Goal: Browse casually: Explore the website without a specific task or goal

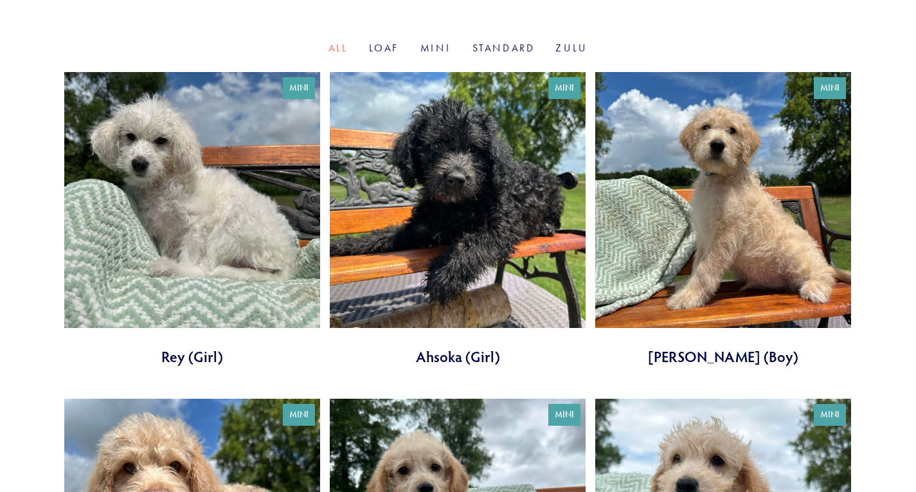
scroll to position [428, 0]
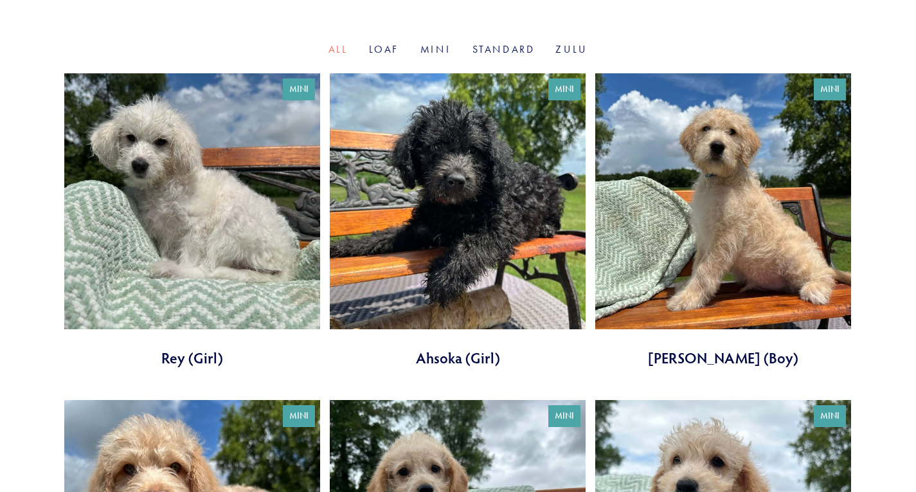
click at [433, 253] on link at bounding box center [458, 220] width 256 height 294
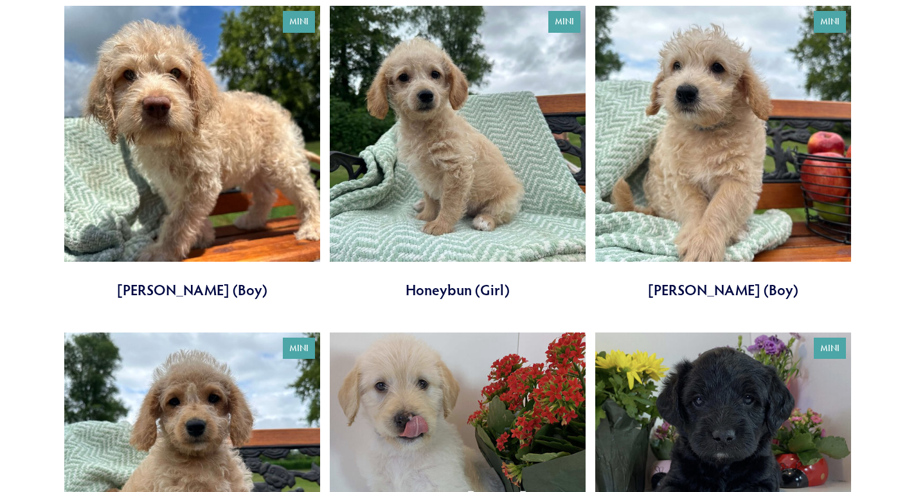
scroll to position [822, 0]
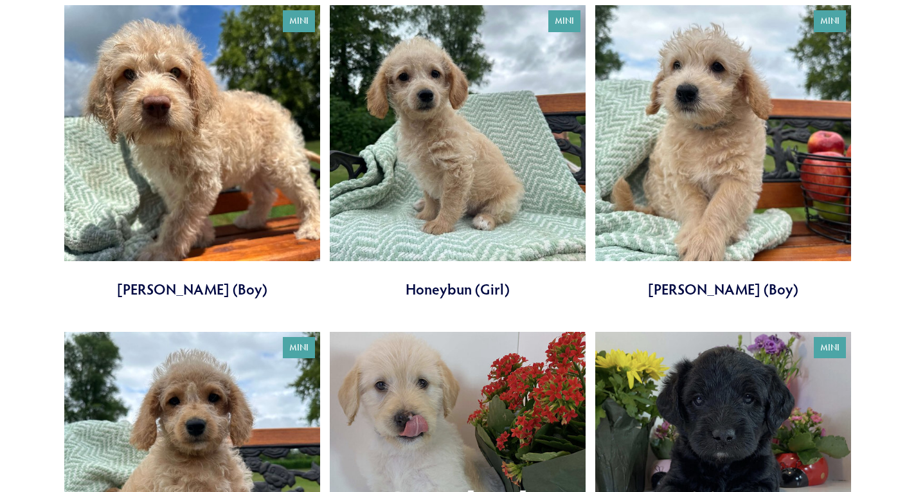
click at [703, 118] on link at bounding box center [723, 152] width 256 height 294
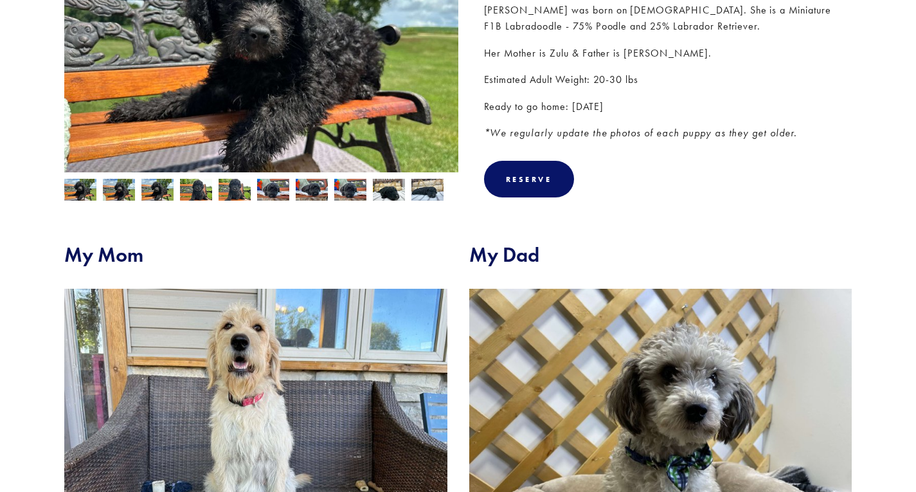
scroll to position [297, 0]
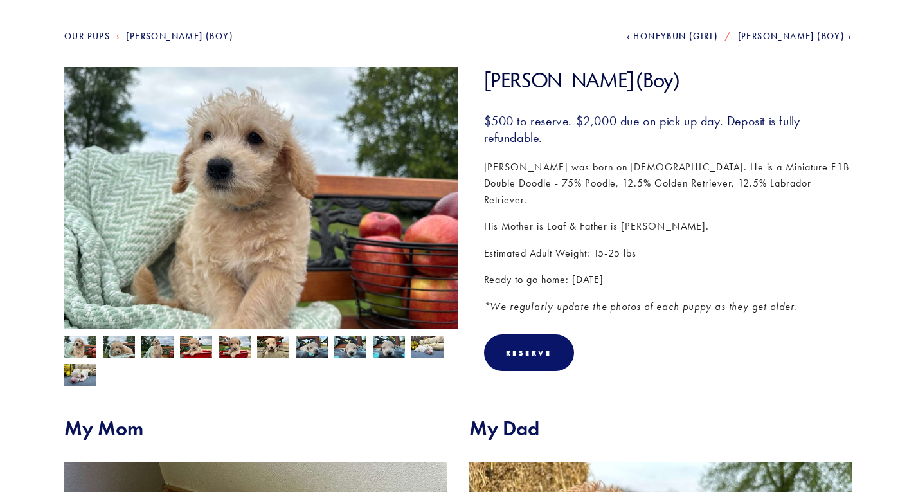
scroll to position [143, 0]
click at [129, 343] on img at bounding box center [119, 347] width 32 height 24
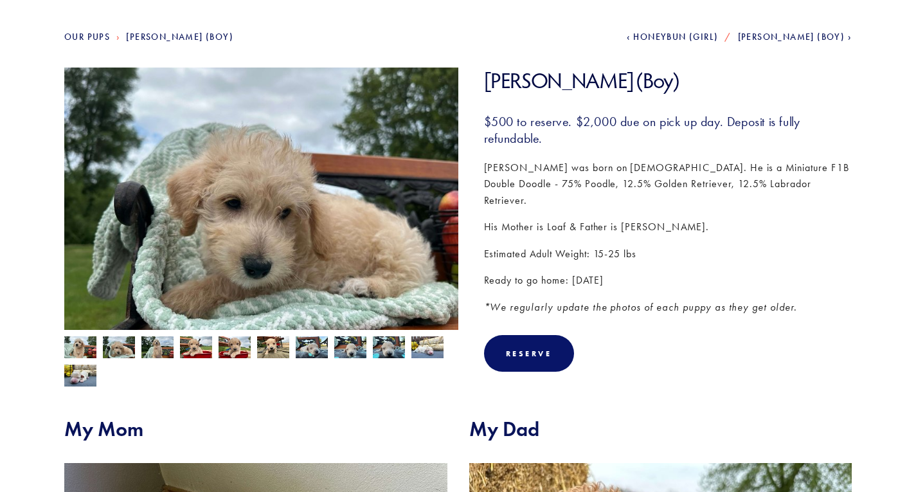
click at [172, 347] on img at bounding box center [157, 348] width 32 height 24
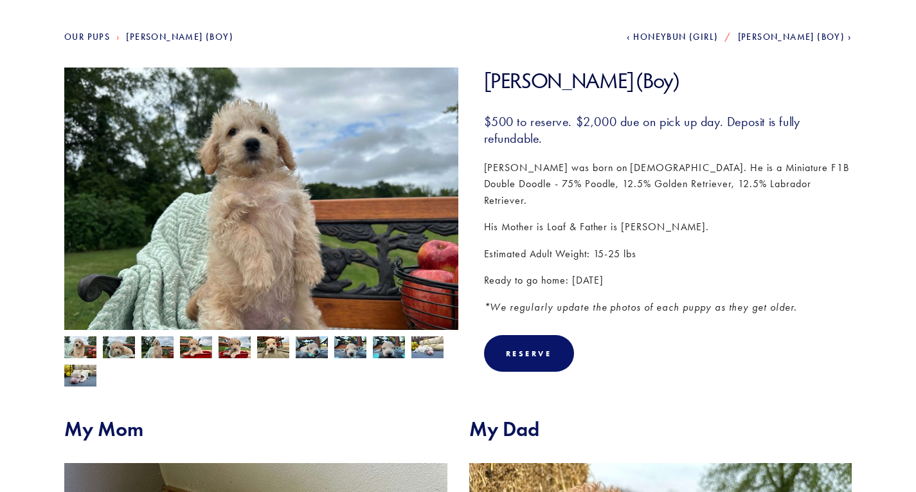
click at [182, 348] on img at bounding box center [196, 348] width 32 height 24
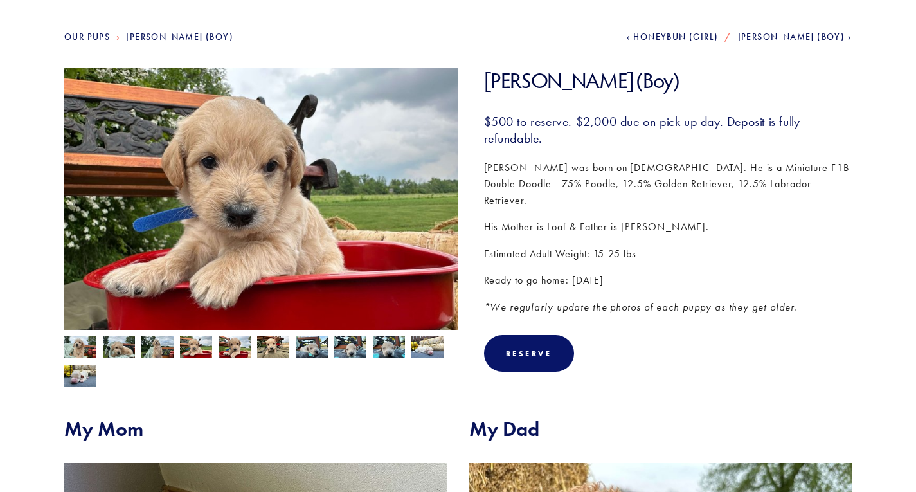
click at [160, 354] on img at bounding box center [157, 348] width 32 height 24
